Goal: Task Accomplishment & Management: Use online tool/utility

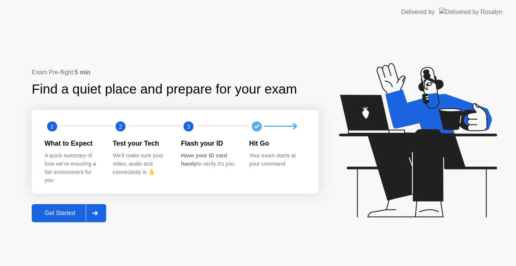
click at [48, 213] on div "Get Started" at bounding box center [60, 213] width 52 height 7
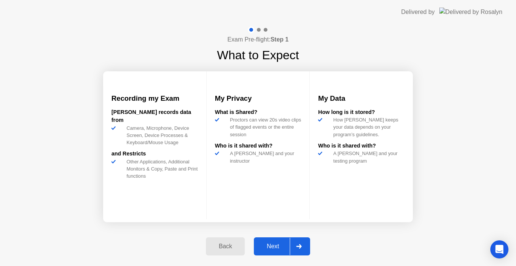
click at [277, 246] on div "Next" at bounding box center [273, 246] width 34 height 7
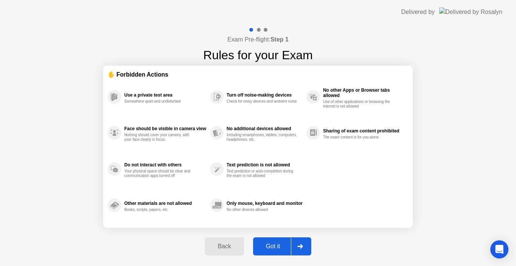
click at [270, 245] on div "Got it" at bounding box center [273, 246] width 36 height 7
select select "**********"
select select "*******"
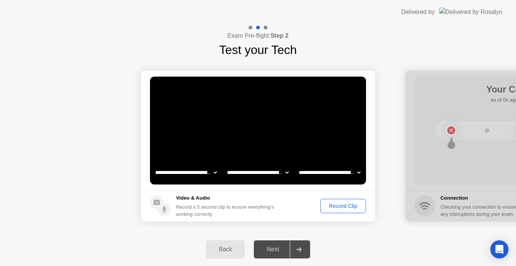
click at [276, 252] on div "Next" at bounding box center [273, 249] width 34 height 7
click at [329, 204] on div "Record Clip" at bounding box center [343, 206] width 40 height 6
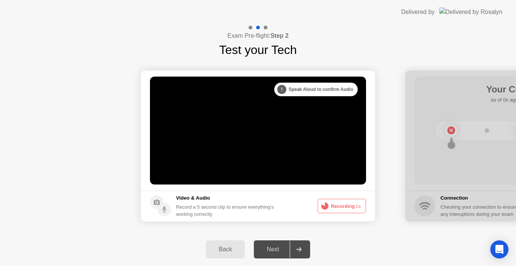
click at [272, 252] on div "Next" at bounding box center [273, 249] width 34 height 7
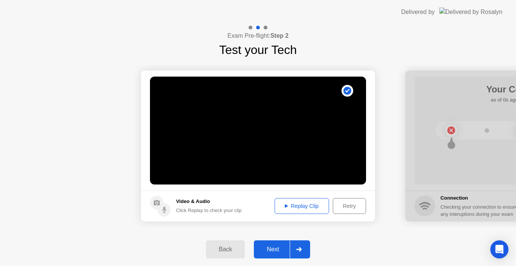
click at [270, 252] on div "Next" at bounding box center [273, 249] width 34 height 7
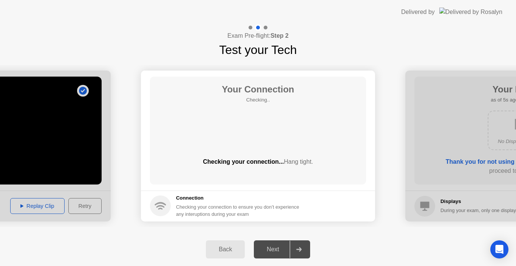
click at [271, 252] on div "Next" at bounding box center [273, 249] width 34 height 7
click at [271, 249] on div "Next" at bounding box center [273, 249] width 34 height 7
click at [272, 248] on div "Next" at bounding box center [273, 249] width 34 height 7
click at [305, 247] on div at bounding box center [299, 249] width 18 height 17
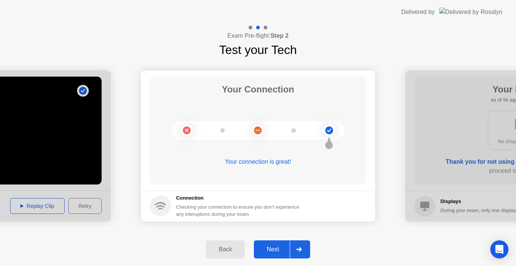
click at [268, 248] on div "Next" at bounding box center [273, 249] width 34 height 7
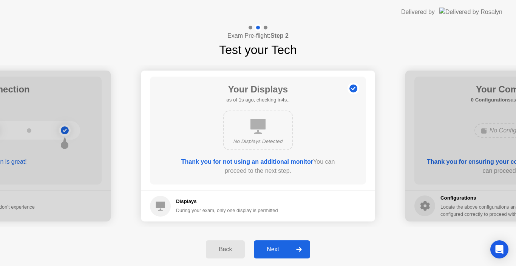
click at [273, 252] on div "Next" at bounding box center [273, 249] width 34 height 7
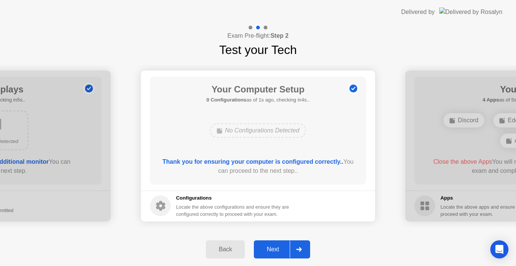
click at [273, 252] on div "Next" at bounding box center [273, 249] width 34 height 7
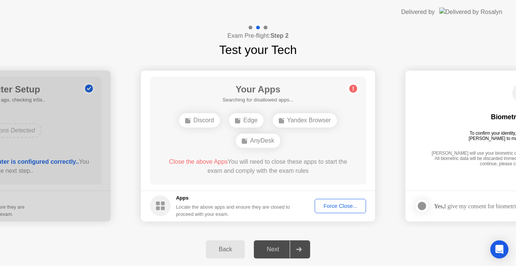
click at [273, 252] on div "Next" at bounding box center [273, 249] width 34 height 7
click at [273, 249] on div "Next" at bounding box center [273, 249] width 34 height 7
click at [364, 38] on div "Exam Pre-flight: Step 2 Test your Tech" at bounding box center [258, 41] width 516 height 35
click at [281, 248] on div "Next" at bounding box center [273, 249] width 34 height 7
click at [340, 206] on div "Force Close..." at bounding box center [340, 206] width 46 height 6
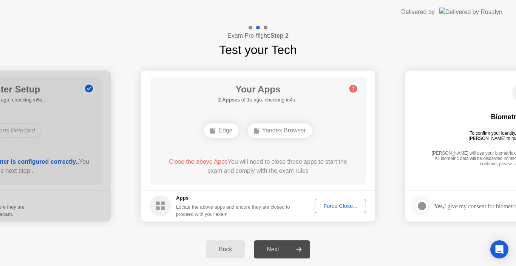
click at [175, 40] on div "Exam Pre-flight: Step 2 Test your Tech" at bounding box center [258, 41] width 516 height 35
click at [340, 205] on div "Force Close..." at bounding box center [340, 206] width 46 height 6
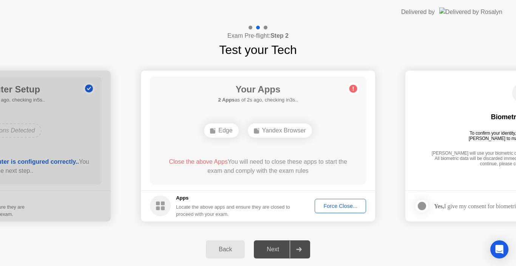
click at [272, 249] on div "Next" at bounding box center [273, 249] width 34 height 7
click at [275, 249] on div "Next" at bounding box center [273, 249] width 34 height 7
click at [330, 209] on div "Force Close..." at bounding box center [340, 206] width 46 height 6
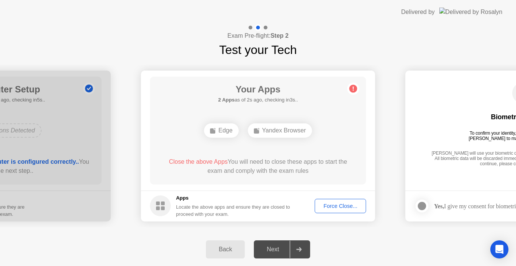
click at [272, 250] on div "Next" at bounding box center [273, 249] width 34 height 7
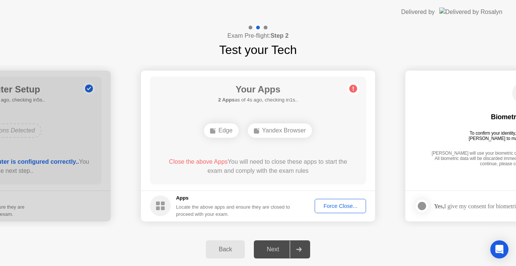
click at [272, 250] on div "Next" at bounding box center [273, 249] width 34 height 7
click at [226, 253] on div "Back" at bounding box center [225, 249] width 34 height 7
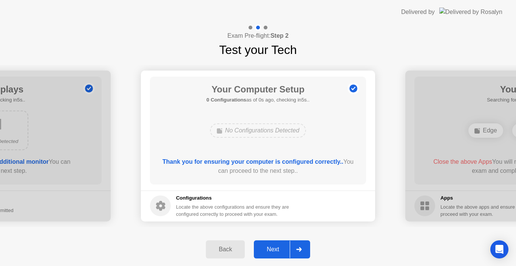
click at [267, 246] on div "Next" at bounding box center [273, 249] width 34 height 7
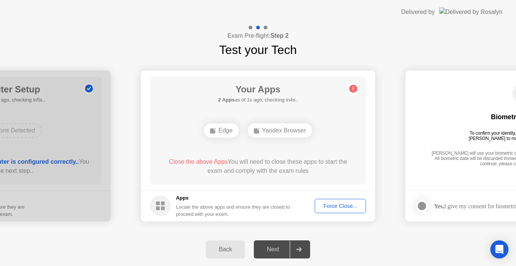
click at [271, 250] on div "Next" at bounding box center [273, 249] width 34 height 7
click at [352, 207] on div "Force Close..." at bounding box center [340, 206] width 46 height 6
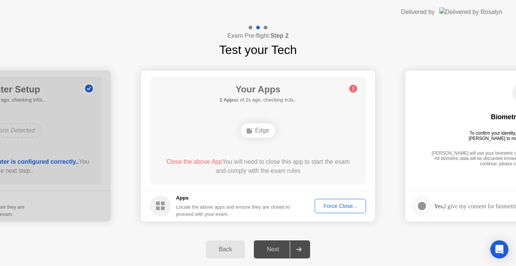
click at [338, 205] on div "Force Close..." at bounding box center [340, 206] width 46 height 6
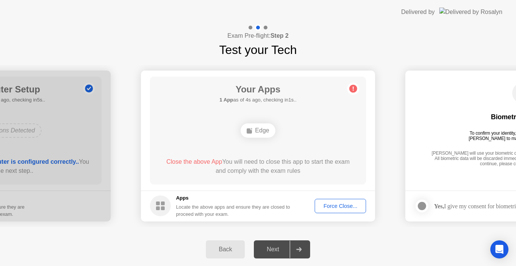
click at [327, 204] on div "Force Close..." at bounding box center [340, 206] width 46 height 6
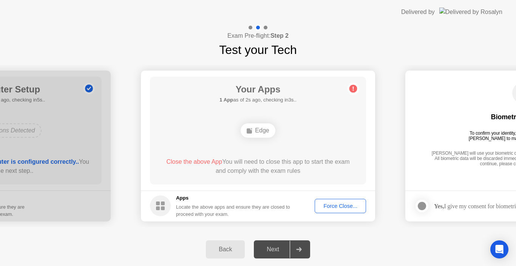
click at [336, 207] on div "Force Close..." at bounding box center [340, 206] width 46 height 6
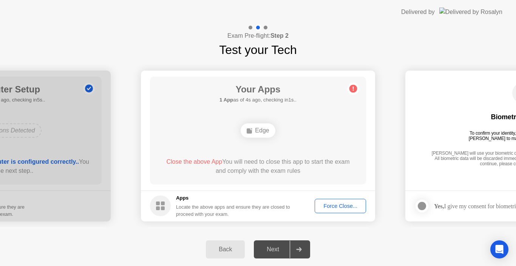
click at [215, 250] on div "Back" at bounding box center [225, 249] width 34 height 7
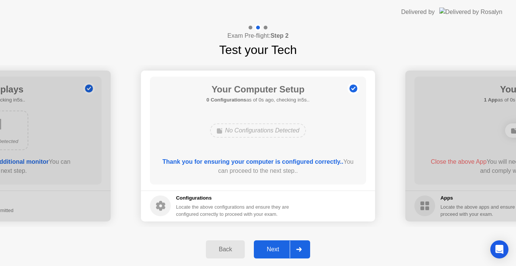
click at [271, 248] on div "Next" at bounding box center [273, 249] width 34 height 7
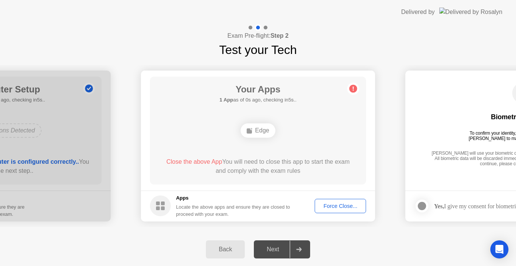
click at [336, 206] on div "Force Close..." at bounding box center [340, 206] width 46 height 6
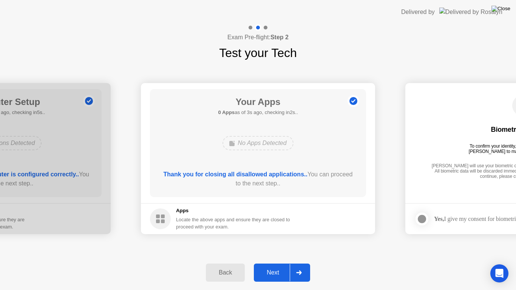
click at [505, 9] on img at bounding box center [501, 9] width 19 height 6
click at [227, 266] on div "Back" at bounding box center [225, 272] width 34 height 7
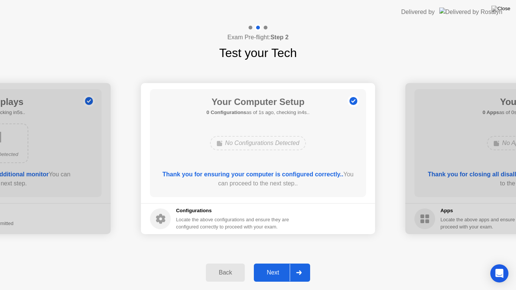
click at [280, 266] on div "Next" at bounding box center [273, 272] width 34 height 7
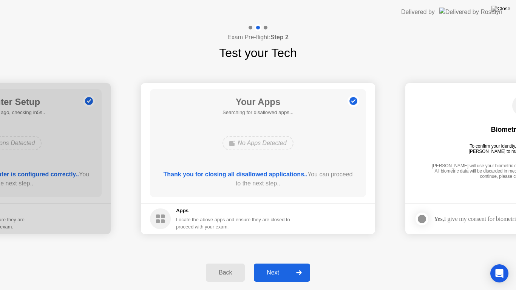
drag, startPoint x: 429, startPoint y: 9, endPoint x: 400, endPoint y: 41, distance: 42.8
click at [399, 45] on app-layout-with-logo "**********" at bounding box center [258, 145] width 516 height 290
click at [406, 14] on header "Delivered by" at bounding box center [258, 12] width 516 height 24
click at [506, 9] on img at bounding box center [501, 9] width 19 height 6
